Goal: Task Accomplishment & Management: Manage account settings

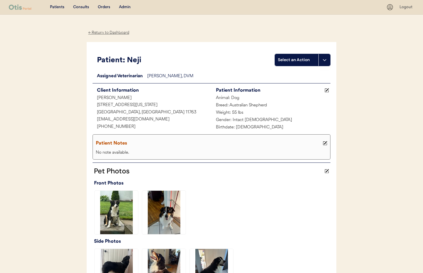
click at [115, 36] on div "← Return to Dashboard Patient: Neji Select an Action Loading... Assigned Veteri…" at bounding box center [211, 231] width 249 height 433
drag, startPoint x: 113, startPoint y: 33, endPoint x: 115, endPoint y: 25, distance: 8.2
click at [113, 33] on div "← Return to Dashboard" at bounding box center [109, 32] width 44 height 7
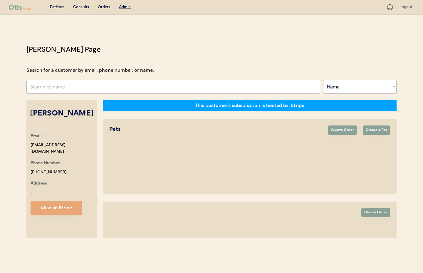
select select ""Name""
select select "true"
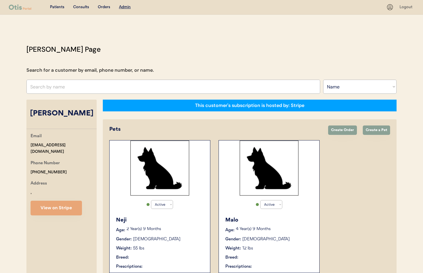
select select "true"
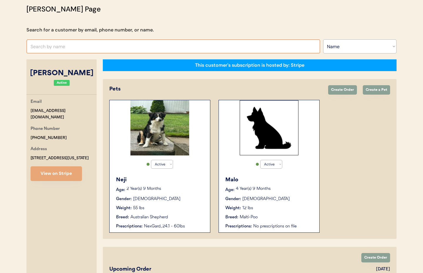
scroll to position [39, 0]
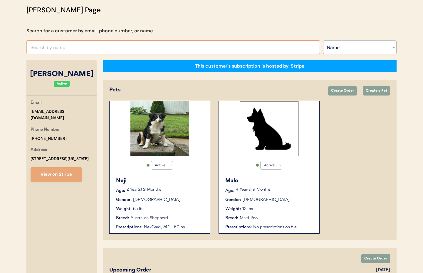
click at [80, 47] on input "text" at bounding box center [172, 47] width 293 height 14
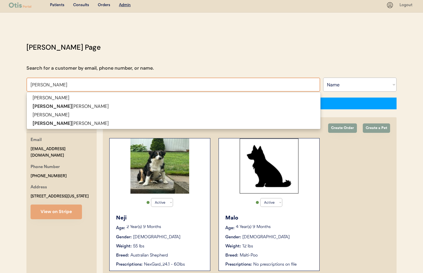
scroll to position [0, 0]
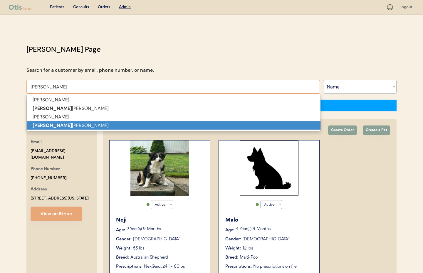
click at [81, 126] on p "Kate ngoc tran" at bounding box center [173, 125] width 293 height 9
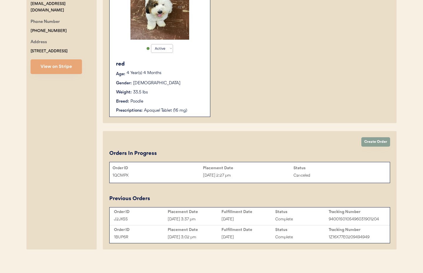
scroll to position [160, 0]
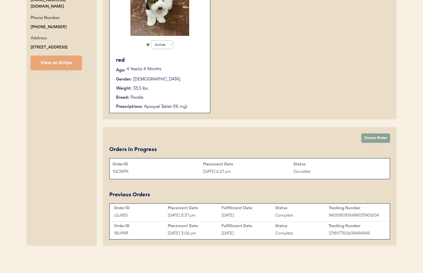
type input "Kate ngoc tran"
click at [184, 94] on div "red Age: 4 Year(s) 4 Months Gender: Male Weight: 33.5 lbs Breed: Poodle Prescri…" at bounding box center [159, 82] width 94 height 59
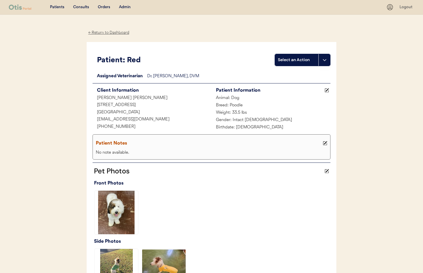
click at [108, 34] on div "← Return to Dashboard" at bounding box center [109, 32] width 44 height 7
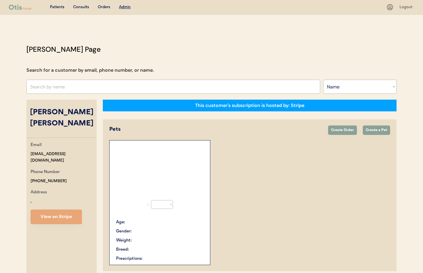
select select ""Name""
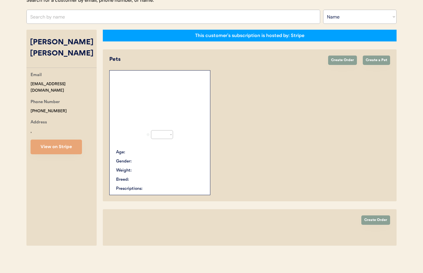
select select "true"
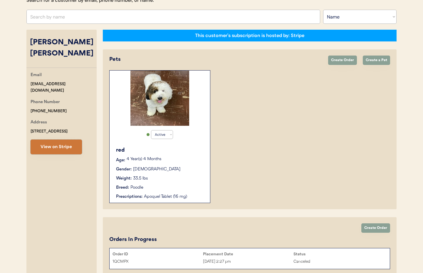
click at [50, 139] on button "View on Stripe" at bounding box center [56, 146] width 51 height 15
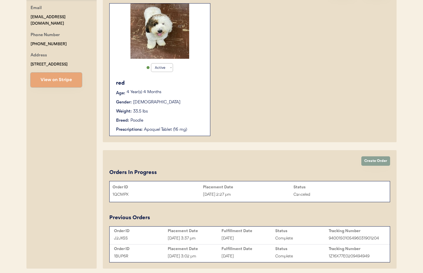
scroll to position [160, 0]
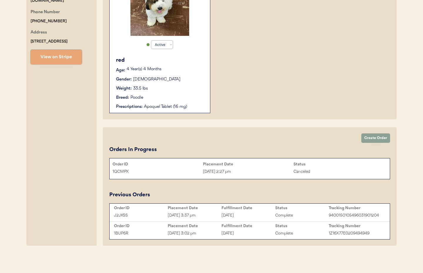
click at [209, 208] on div "Placement Date" at bounding box center [195, 207] width 54 height 5
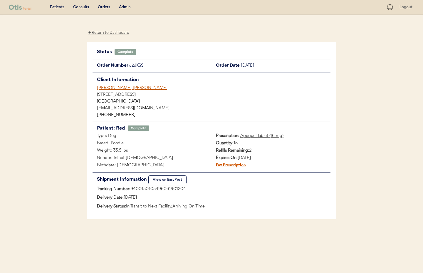
drag, startPoint x: 190, startPoint y: 190, endPoint x: 131, endPoint y: 190, distance: 59.3
click at [131, 190] on div "Tracking Number: 9400150105496031901204" at bounding box center [211, 188] width 238 height 7
copy div "9400150105496031901204"
click at [124, 7] on div "Admin" at bounding box center [125, 7] width 12 height 6
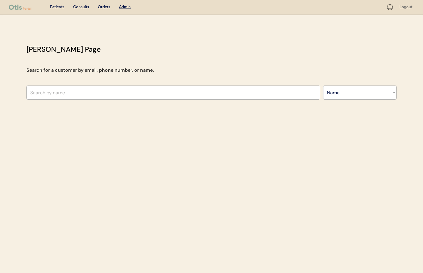
select select ""Name""
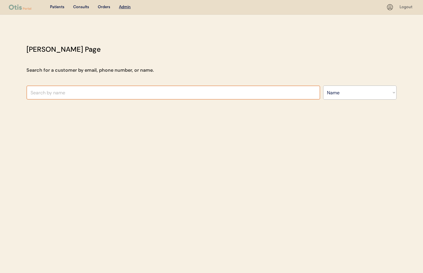
click at [94, 91] on input "text" at bounding box center [172, 92] width 293 height 14
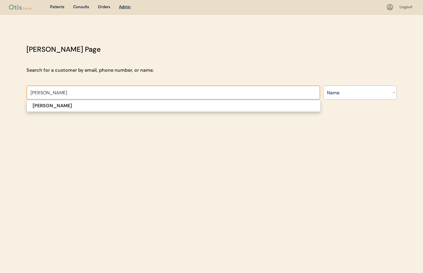
click at [87, 107] on p "[PERSON_NAME]" at bounding box center [173, 106] width 293 height 9
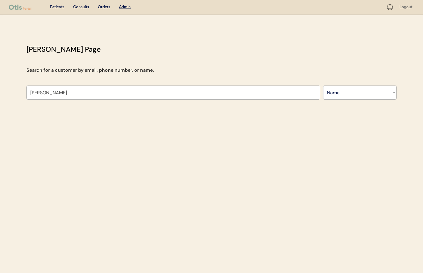
type input "[PERSON_NAME]"
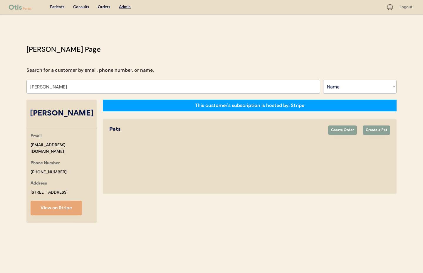
select select "true"
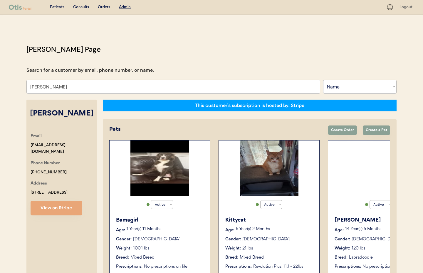
scroll to position [33, 0]
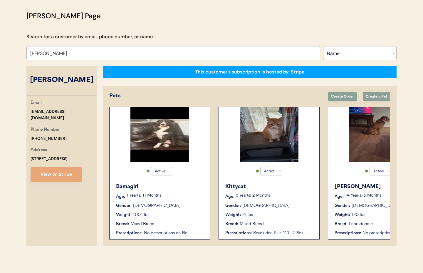
type input "[PERSON_NAME]"
click at [173, 194] on p "1 Year(s) 11 Months" at bounding box center [164, 195] width 77 height 4
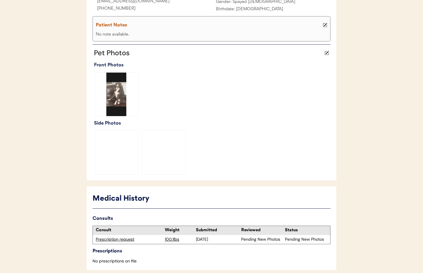
scroll to position [144, 0]
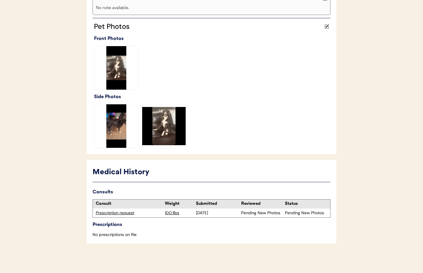
click at [123, 214] on div "Prescription request" at bounding box center [129, 213] width 66 height 6
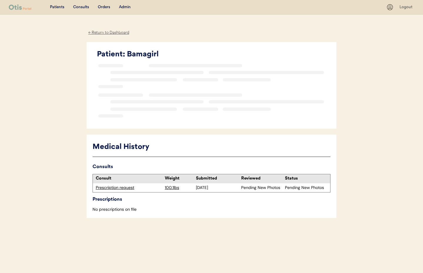
scroll to position [4, 0]
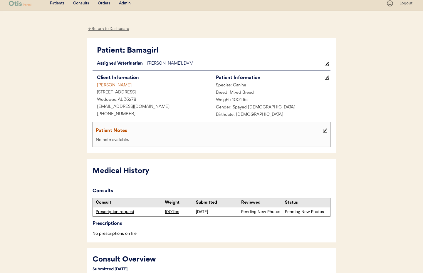
click at [124, 4] on div "Admin" at bounding box center [125, 4] width 12 height 6
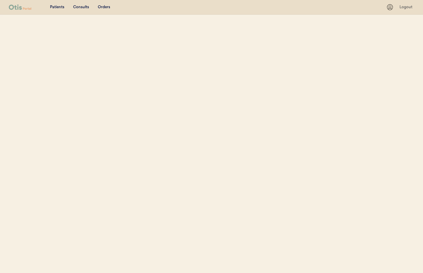
select select ""Name""
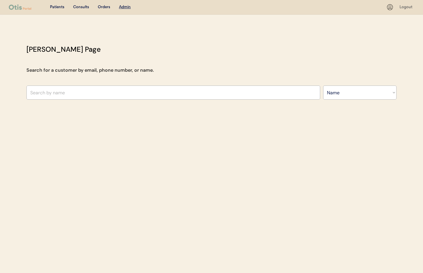
click at [110, 92] on input "text" at bounding box center [172, 92] width 293 height 14
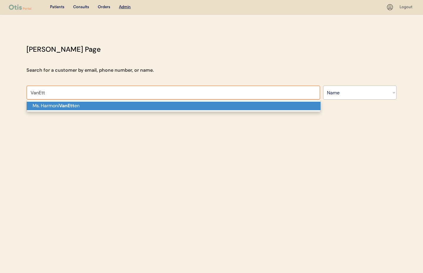
click at [74, 108] on strong "VanEtt" at bounding box center [66, 105] width 15 height 6
type input "[PERSON_NAME]"
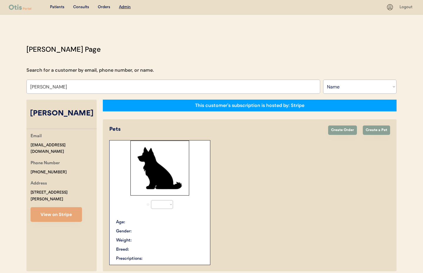
select select "true"
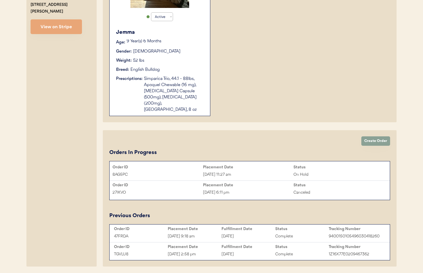
scroll to position [202, 0]
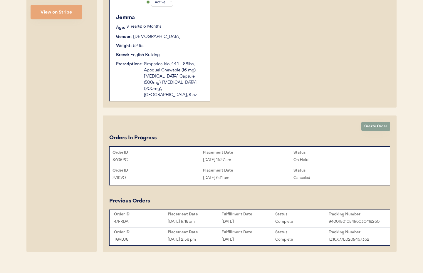
type input "[PERSON_NAME]"
click at [251, 156] on div "[DATE] 11:27 am" at bounding box center [248, 159] width 90 height 7
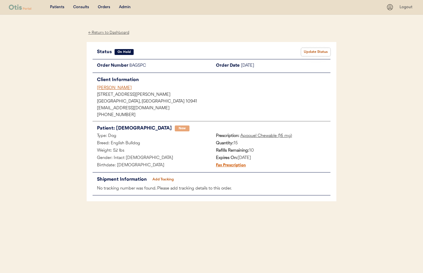
click at [315, 53] on button "Update Status" at bounding box center [315, 52] width 29 height 8
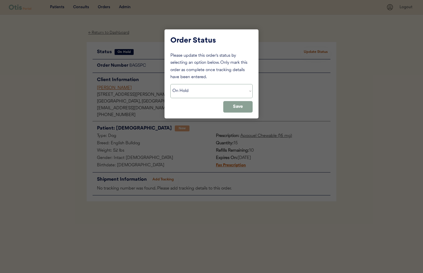
click at [191, 88] on select "Status On Hold New In Progress Complete Pending HW Consent Canceled" at bounding box center [211, 91] width 82 height 14
select select ""new""
click at [170, 84] on select "Status On Hold New In Progress Complete Pending HW Consent Canceled" at bounding box center [211, 91] width 82 height 14
click at [235, 108] on button "Save" at bounding box center [237, 106] width 29 height 11
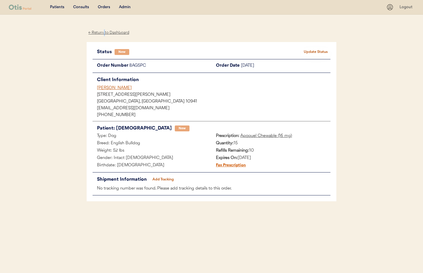
drag, startPoint x: 104, startPoint y: 31, endPoint x: 151, endPoint y: 36, distance: 47.8
click at [104, 31] on div "← Return to Dashboard" at bounding box center [109, 32] width 44 height 7
